Goal: Information Seeking & Learning: Learn about a topic

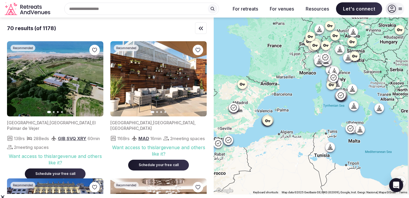
click at [88, 10] on div "Search Popular Destinations [GEOGRAPHIC_DATA], [GEOGRAPHIC_DATA] [GEOGRAPHIC_DA…" at bounding box center [139, 9] width 173 height 12
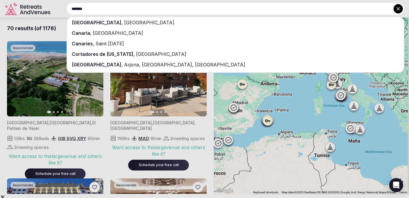
type input "*******"
click at [88, 20] on span "[GEOGRAPHIC_DATA]" at bounding box center [97, 23] width 50 height 6
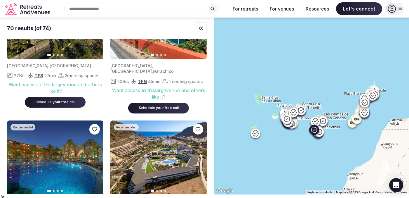
scroll to position [236, 0]
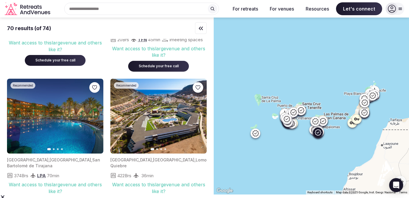
click at [94, 118] on icon "button" at bounding box center [95, 116] width 5 height 5
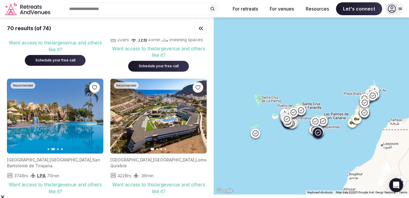
click at [94, 118] on icon "button" at bounding box center [95, 116] width 5 height 5
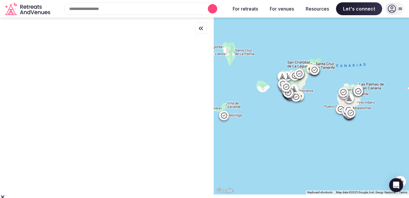
scroll to position [0, 0]
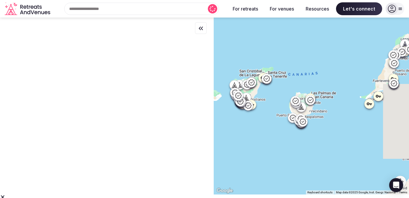
drag, startPoint x: 345, startPoint y: 146, endPoint x: 295, endPoint y: 155, distance: 50.8
click at [295, 155] on div at bounding box center [311, 106] width 195 height 177
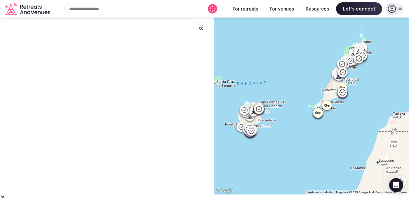
drag, startPoint x: 279, startPoint y: 115, endPoint x: 334, endPoint y: 120, distance: 54.5
click at [335, 121] on div at bounding box center [311, 106] width 195 height 177
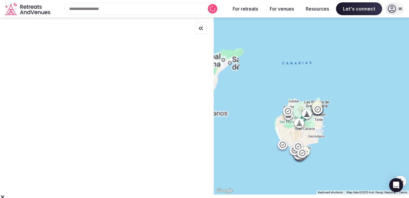
drag, startPoint x: 355, startPoint y: 121, endPoint x: 345, endPoint y: 117, distance: 11.5
click at [357, 121] on div at bounding box center [311, 106] width 195 height 177
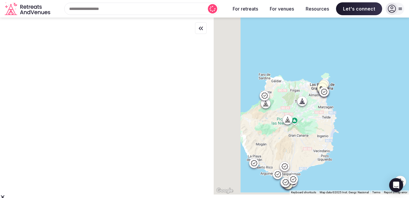
drag, startPoint x: 334, startPoint y: 117, endPoint x: 363, endPoint y: 112, distance: 29.6
click at [363, 112] on div at bounding box center [311, 106] width 195 height 177
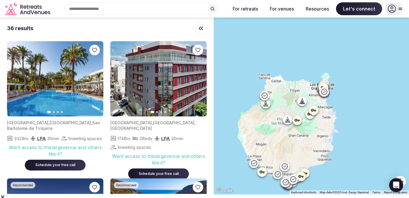
click at [316, 111] on icon at bounding box center [313, 109] width 5 height 3
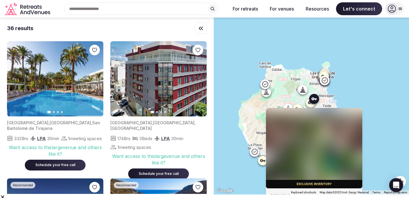
drag, startPoint x: 370, startPoint y: 99, endPoint x: 371, endPoint y: 86, distance: 13.2
click at [371, 86] on div "Exclusive inventory [GEOGRAPHIC_DATA] , [PERSON_NAME] Want access to this venue…" at bounding box center [311, 106] width 195 height 177
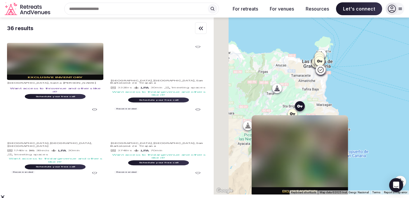
drag, startPoint x: 365, startPoint y: 96, endPoint x: 365, endPoint y: 100, distance: 3.8
click at [379, 96] on div "Exclusive inventory [GEOGRAPHIC_DATA] , [PERSON_NAME] Want access to this venue…" at bounding box center [311, 106] width 195 height 177
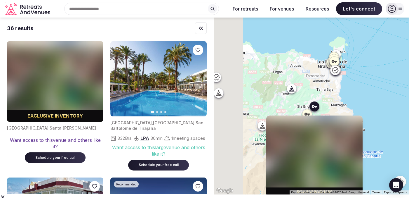
click at [364, 99] on div "Exclusive inventory [GEOGRAPHIC_DATA] , [PERSON_NAME] Want access to this venue…" at bounding box center [311, 106] width 195 height 177
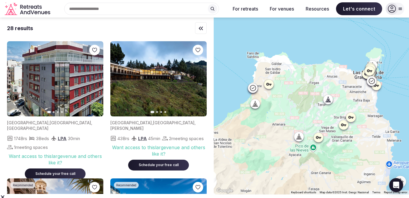
drag, startPoint x: 256, startPoint y: 92, endPoint x: 285, endPoint y: 104, distance: 31.1
click at [297, 104] on div at bounding box center [311, 106] width 195 height 177
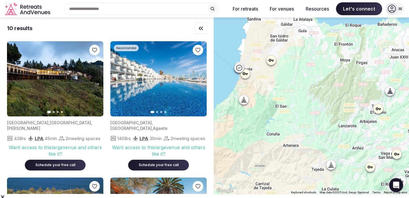
click at [241, 68] on icon at bounding box center [239, 68] width 6 height 6
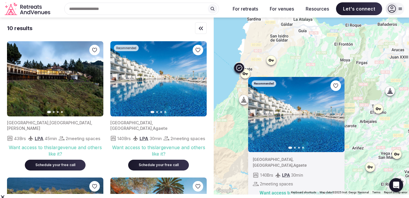
click at [373, 94] on div "Recommended Previous slide Next slide [GEOGRAPHIC_DATA] , [GEOGRAPHIC_DATA] , A…" at bounding box center [311, 106] width 195 height 177
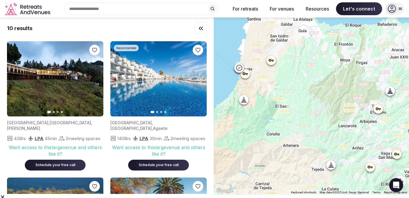
click at [244, 100] on icon at bounding box center [244, 99] width 0 height 1
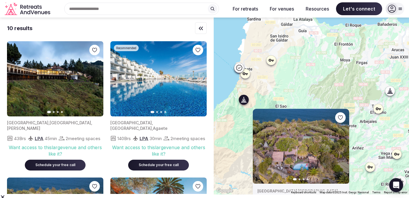
click at [324, 86] on div "Previous slide Next slide [GEOGRAPHIC_DATA] , [GEOGRAPHIC_DATA] 27 Brs 48 Beds …" at bounding box center [311, 106] width 195 height 177
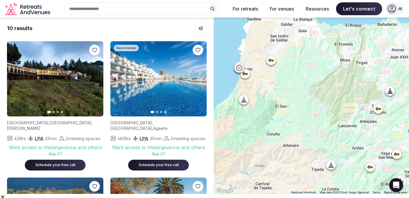
click at [246, 102] on icon at bounding box center [243, 102] width 5 height 0
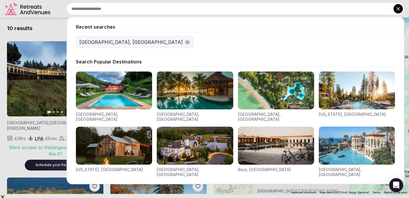
click at [112, 8] on div "Recent searches [GEOGRAPHIC_DATA], [GEOGRAPHIC_DATA] Search Popular Destination…" at bounding box center [229, 9] width 352 height 12
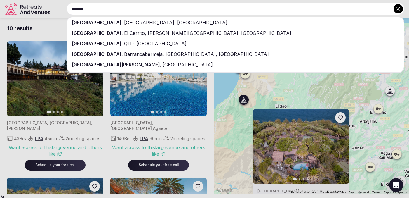
type input "********"
click at [102, 63] on span "[GEOGRAPHIC_DATA][PERSON_NAME]" at bounding box center [116, 65] width 88 height 6
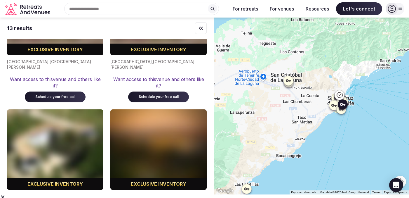
scroll to position [353, 0]
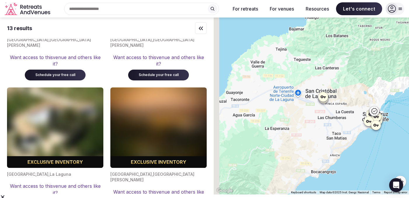
drag, startPoint x: 277, startPoint y: 120, endPoint x: 312, endPoint y: 132, distance: 37.3
click at [315, 138] on div at bounding box center [311, 106] width 195 height 177
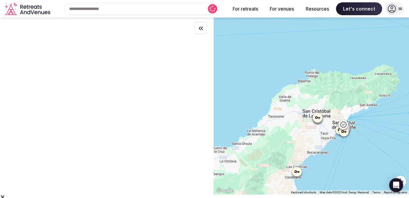
scroll to position [0, 0]
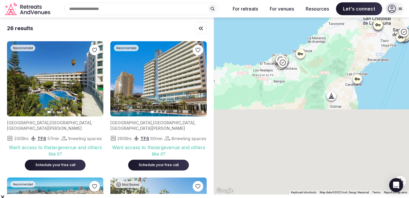
click at [339, 53] on div at bounding box center [311, 106] width 195 height 177
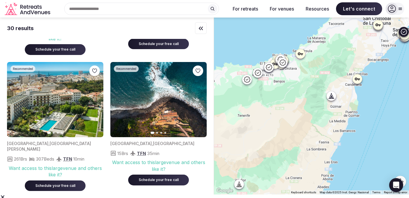
scroll to position [252, 0]
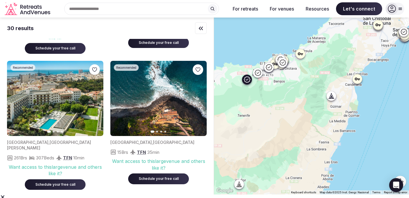
click at [201, 99] on icon "button" at bounding box center [198, 98] width 5 height 5
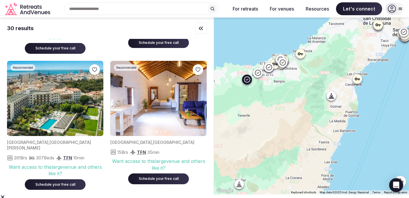
click at [201, 99] on icon "button" at bounding box center [198, 98] width 5 height 5
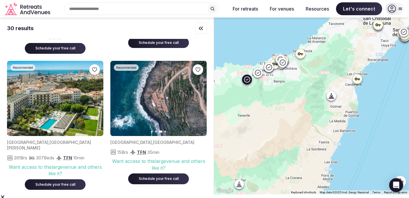
click at [200, 100] on icon "button" at bounding box center [198, 98] width 5 height 5
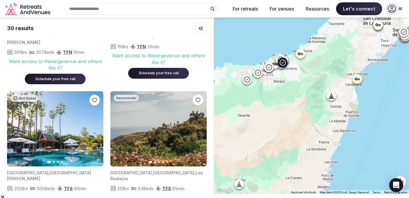
scroll to position [363, 0]
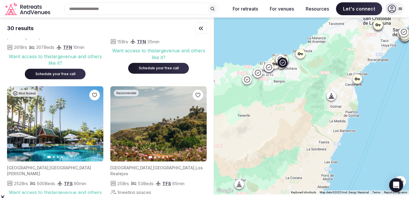
click at [96, 121] on icon "button" at bounding box center [95, 123] width 5 height 5
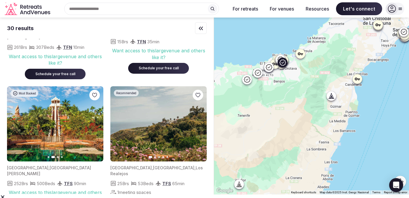
click at [96, 121] on icon "button" at bounding box center [95, 123] width 5 height 5
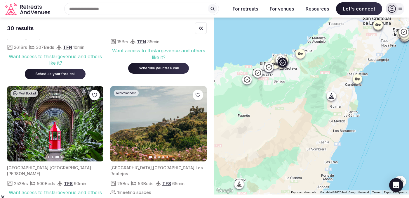
click at [96, 121] on icon "button" at bounding box center [95, 123] width 5 height 5
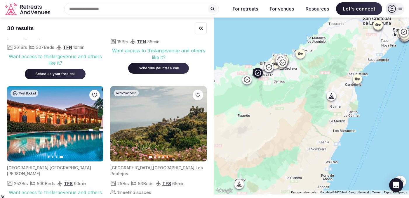
click at [200, 121] on icon "button" at bounding box center [198, 123] width 5 height 5
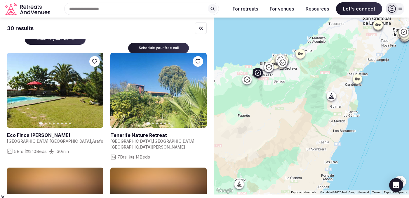
scroll to position [543, 0]
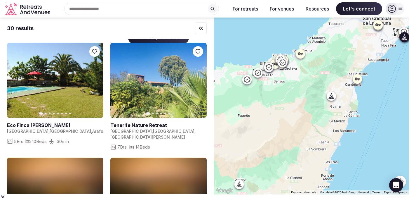
click at [201, 76] on button "Next slide" at bounding box center [198, 80] width 9 height 9
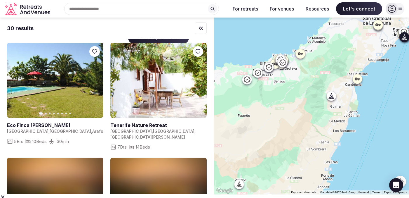
click at [201, 76] on button "Next slide" at bounding box center [198, 80] width 9 height 9
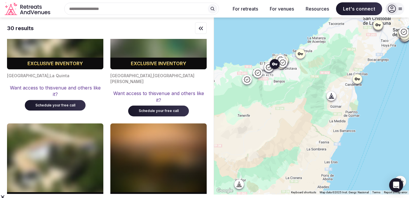
scroll to position [1797, 0]
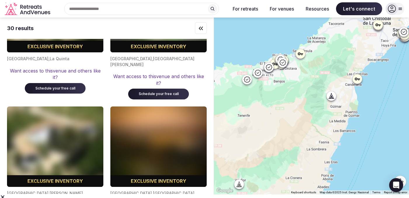
click at [105, 11] on div "Recent searches [GEOGRAPHIC_DATA][PERSON_NAME], [GEOGRAPHIC_DATA] [GEOGRAPHIC_D…" at bounding box center [139, 9] width 173 height 12
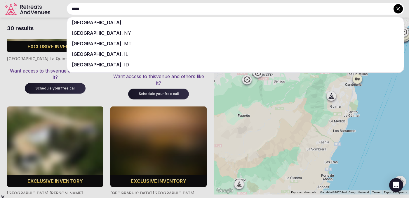
type input "*****"
click at [86, 23] on div "[GEOGRAPHIC_DATA]" at bounding box center [235, 22] width 337 height 11
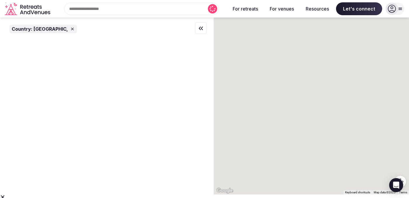
scroll to position [0, 0]
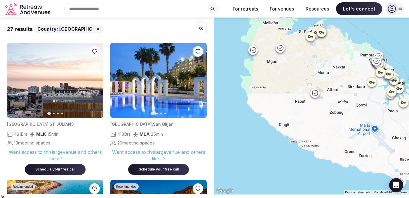
click at [381, 54] on icon at bounding box center [378, 55] width 7 height 7
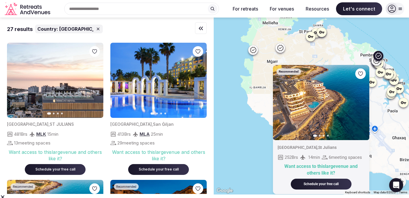
click at [349, 45] on div "Recommended Previous slide Next slide [GEOGRAPHIC_DATA] , [GEOGRAPHIC_DATA] 252…" at bounding box center [311, 106] width 195 height 177
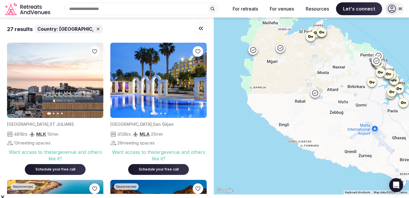
click at [283, 51] on icon at bounding box center [280, 48] width 6 height 6
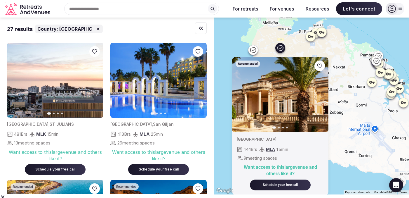
click at [349, 64] on div "Recommended Previous slide Next slide [GEOGRAPHIC_DATA] 144 Brs MLA 15 min 9 me…" at bounding box center [311, 106] width 195 height 177
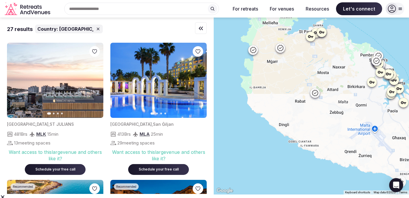
click at [256, 50] on icon at bounding box center [253, 50] width 6 height 6
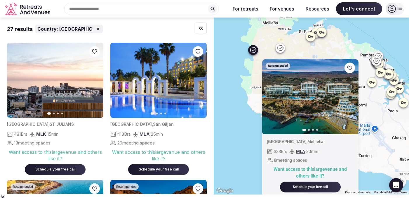
click at [329, 43] on div "Recommended Previous slide Next slide [GEOGRAPHIC_DATA] , Mellieħa 338 Brs MLA …" at bounding box center [311, 106] width 195 height 177
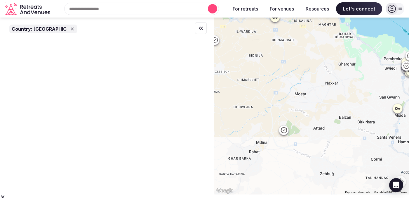
click at [215, 105] on div "Country: [GEOGRAPHIC_DATA] ← Move left → Move right ↑ Move up ↓ Move down + Zoo…" at bounding box center [204, 106] width 409 height 177
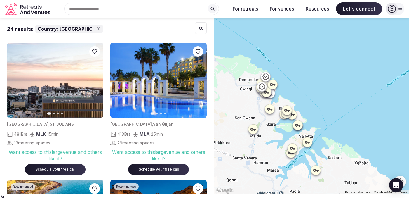
click at [269, 74] on icon at bounding box center [265, 76] width 7 height 7
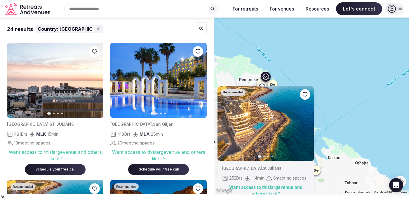
click at [307, 60] on div "Recommended Previous slide Next slide [GEOGRAPHIC_DATA] , [GEOGRAPHIC_DATA] 252…" at bounding box center [311, 106] width 195 height 177
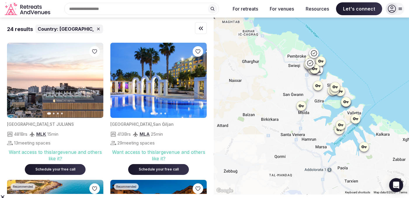
drag, startPoint x: 302, startPoint y: 85, endPoint x: 356, endPoint y: 67, distance: 56.8
click at [364, 56] on div at bounding box center [311, 106] width 195 height 177
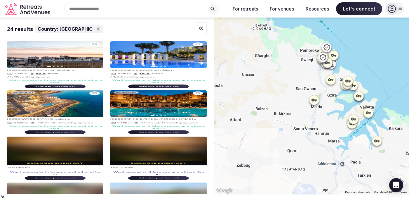
click at [326, 59] on icon at bounding box center [322, 56] width 7 height 7
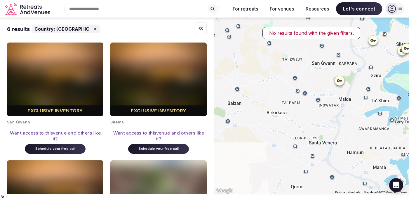
click at [305, 60] on div at bounding box center [311, 106] width 195 height 177
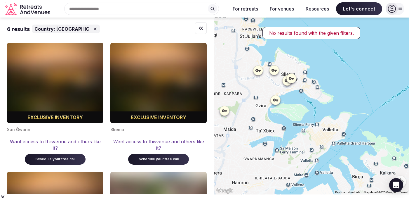
drag, startPoint x: 308, startPoint y: 113, endPoint x: 259, endPoint y: 129, distance: 51.4
click at [259, 129] on div at bounding box center [311, 106] width 195 height 177
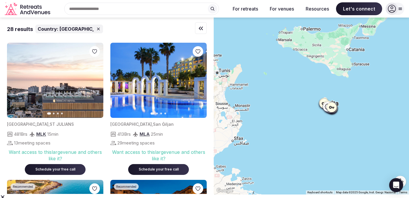
drag, startPoint x: 327, startPoint y: 68, endPoint x: 314, endPoint y: 119, distance: 52.8
click at [314, 120] on div at bounding box center [311, 106] width 195 height 177
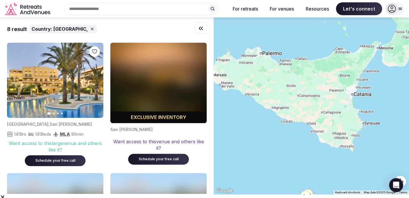
click at [132, 9] on div "Recent searches [GEOGRAPHIC_DATA] [GEOGRAPHIC_DATA][PERSON_NAME], [GEOGRAPHIC_D…" at bounding box center [139, 9] width 173 height 12
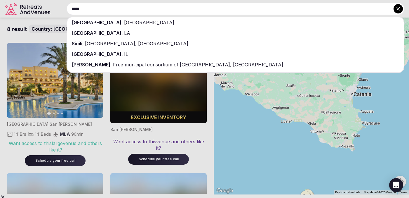
type input "*****"
click at [103, 24] on div "[GEOGRAPHIC_DATA] , [GEOGRAPHIC_DATA]" at bounding box center [235, 22] width 337 height 11
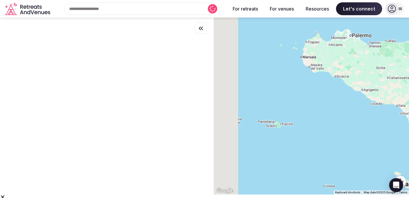
drag, startPoint x: 265, startPoint y: 133, endPoint x: 331, endPoint y: 132, distance: 66.0
click at [339, 131] on div at bounding box center [311, 106] width 195 height 177
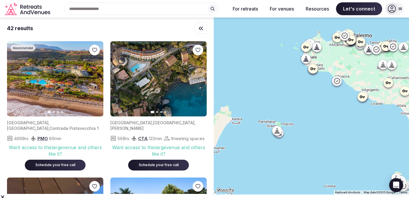
click at [279, 132] on icon at bounding box center [278, 130] width 3 height 5
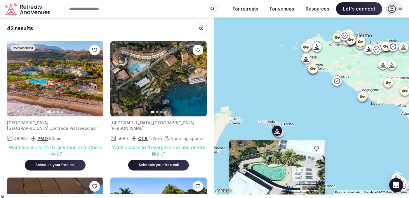
click at [282, 134] on div at bounding box center [276, 130] width 9 height 9
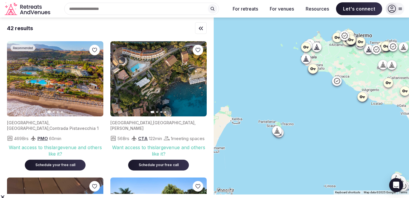
click at [283, 135] on div at bounding box center [278, 131] width 9 height 9
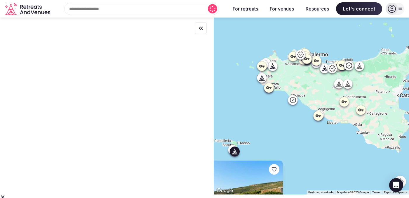
drag, startPoint x: 301, startPoint y: 77, endPoint x: 270, endPoint y: 134, distance: 64.9
click at [269, 139] on div "Previous slide Next slide Tenuta Borgia [GEOGRAPHIC_DATA] , [GEOGRAPHIC_DATA] 1…" at bounding box center [311, 106] width 195 height 177
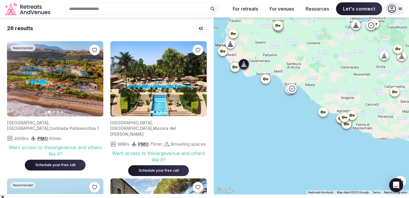
click at [198, 78] on icon "button" at bounding box center [198, 79] width 5 height 5
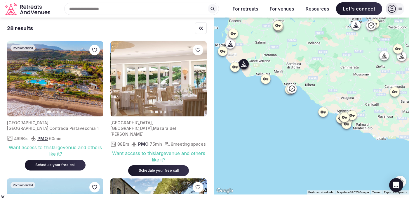
click at [198, 79] on icon "button" at bounding box center [198, 79] width 5 height 5
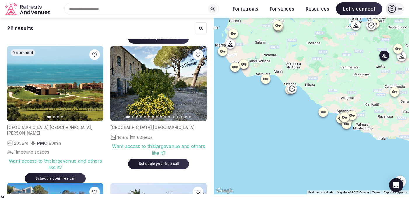
scroll to position [128, 0]
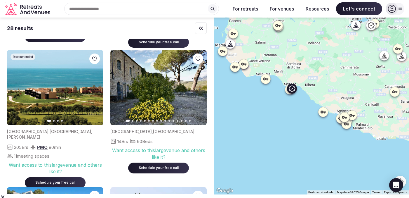
click at [98, 88] on button "Next slide" at bounding box center [95, 87] width 9 height 9
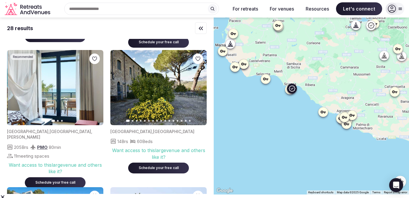
click at [97, 88] on icon "button" at bounding box center [95, 87] width 5 height 5
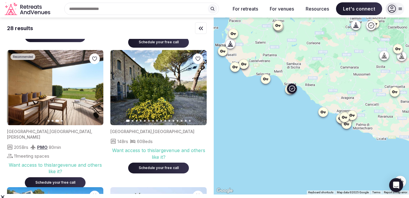
click at [97, 88] on icon "button" at bounding box center [95, 87] width 5 height 5
